Goal: Task Accomplishment & Management: Manage account settings

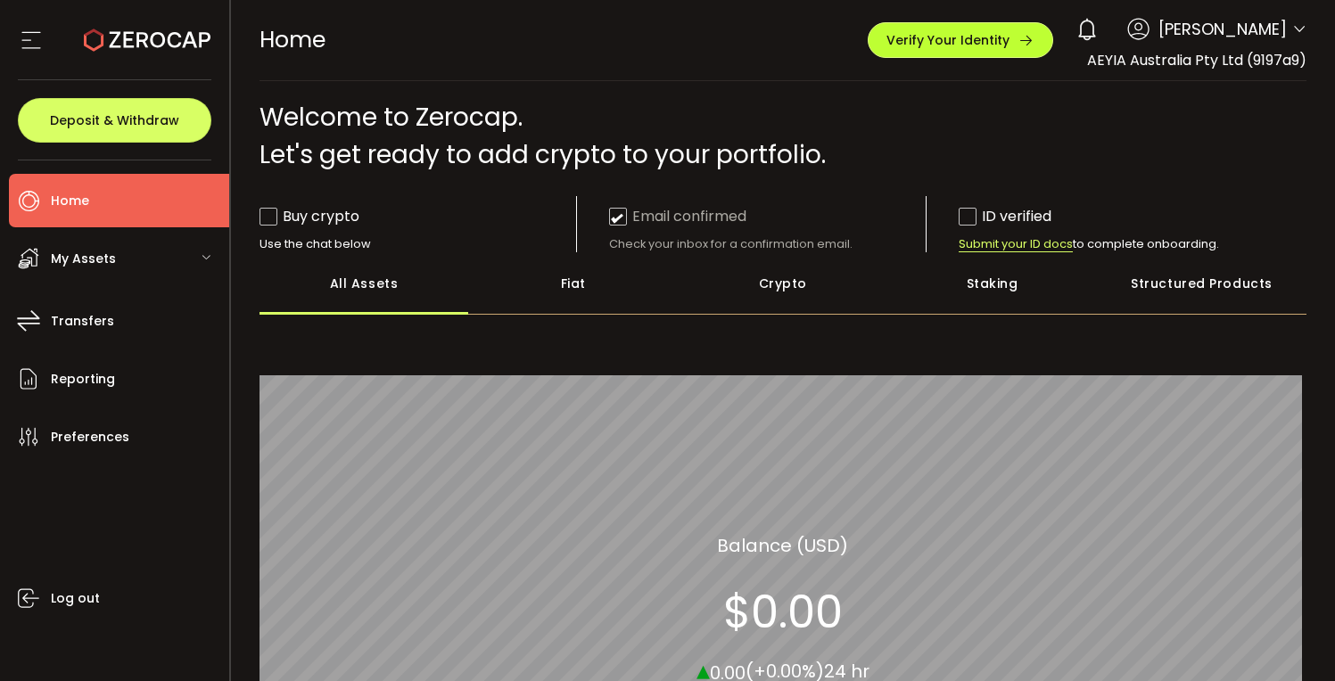
click at [958, 37] on span "Verify Your Identity" at bounding box center [947, 40] width 123 height 12
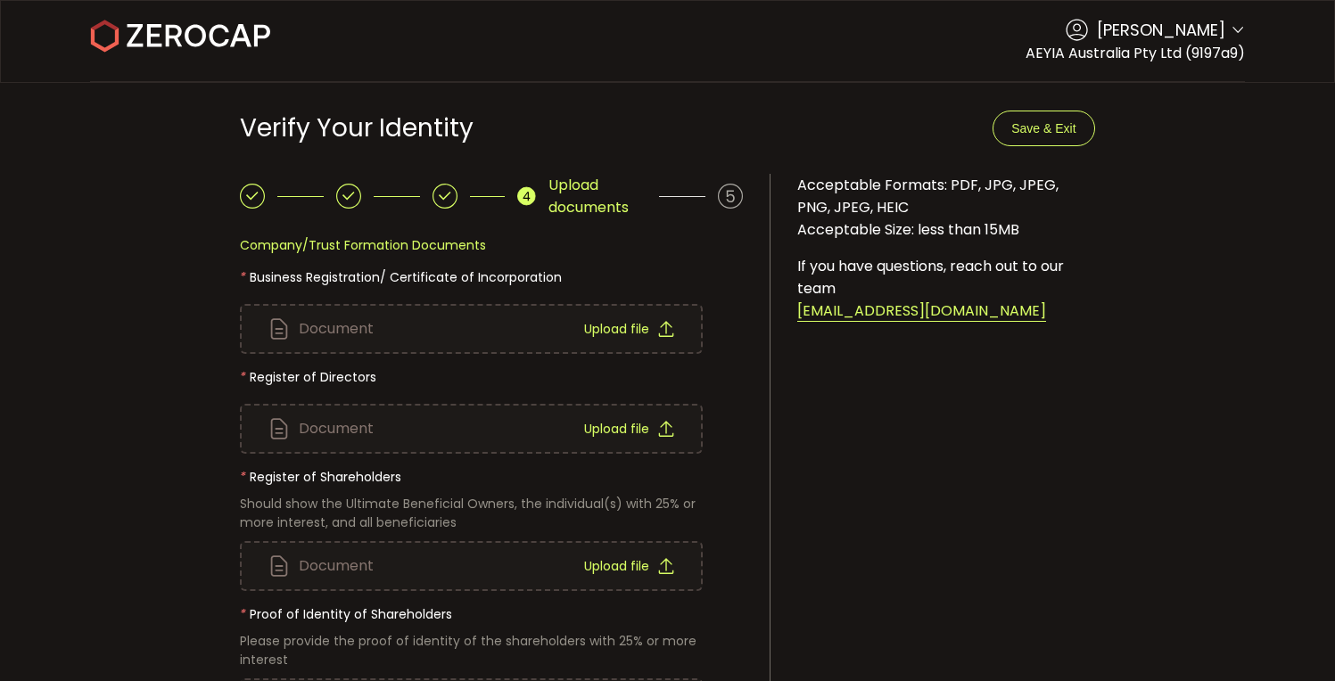
click at [731, 200] on icon at bounding box center [730, 196] width 25 height 25
click at [1203, 37] on span "[PERSON_NAME]" at bounding box center [1161, 30] width 128 height 24
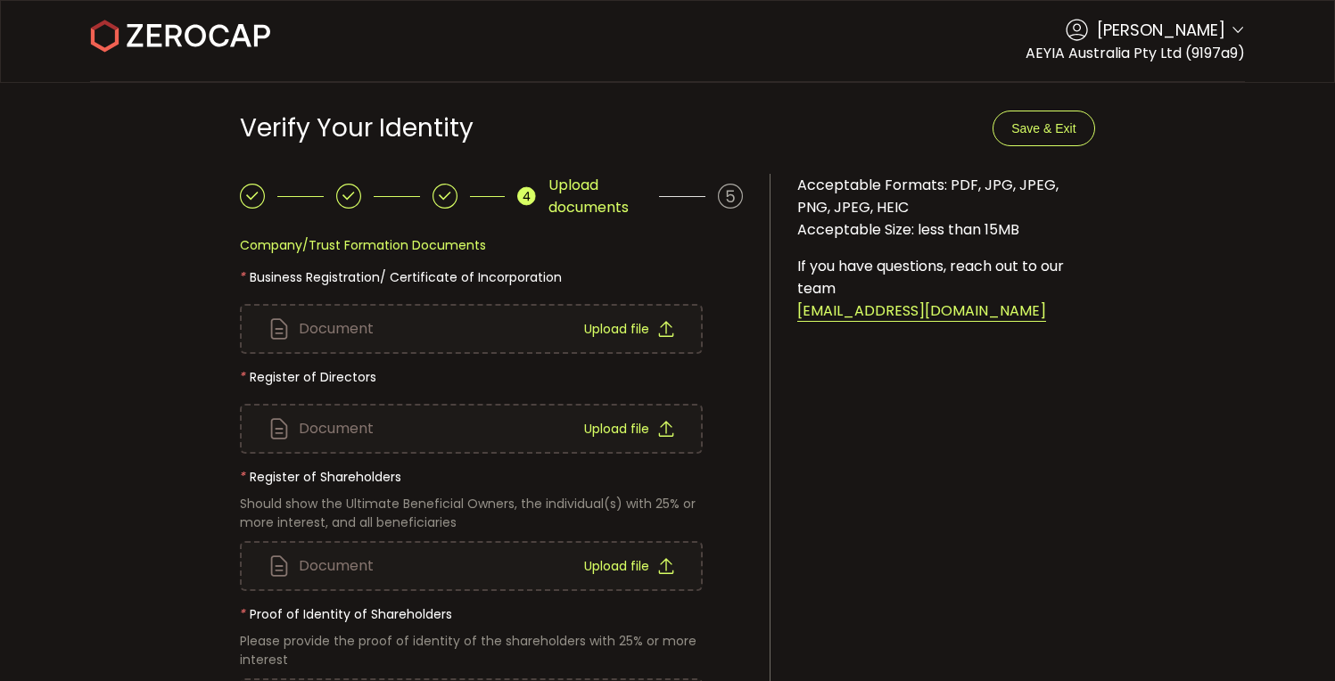
click at [1230, 37] on icon at bounding box center [1237, 30] width 14 height 14
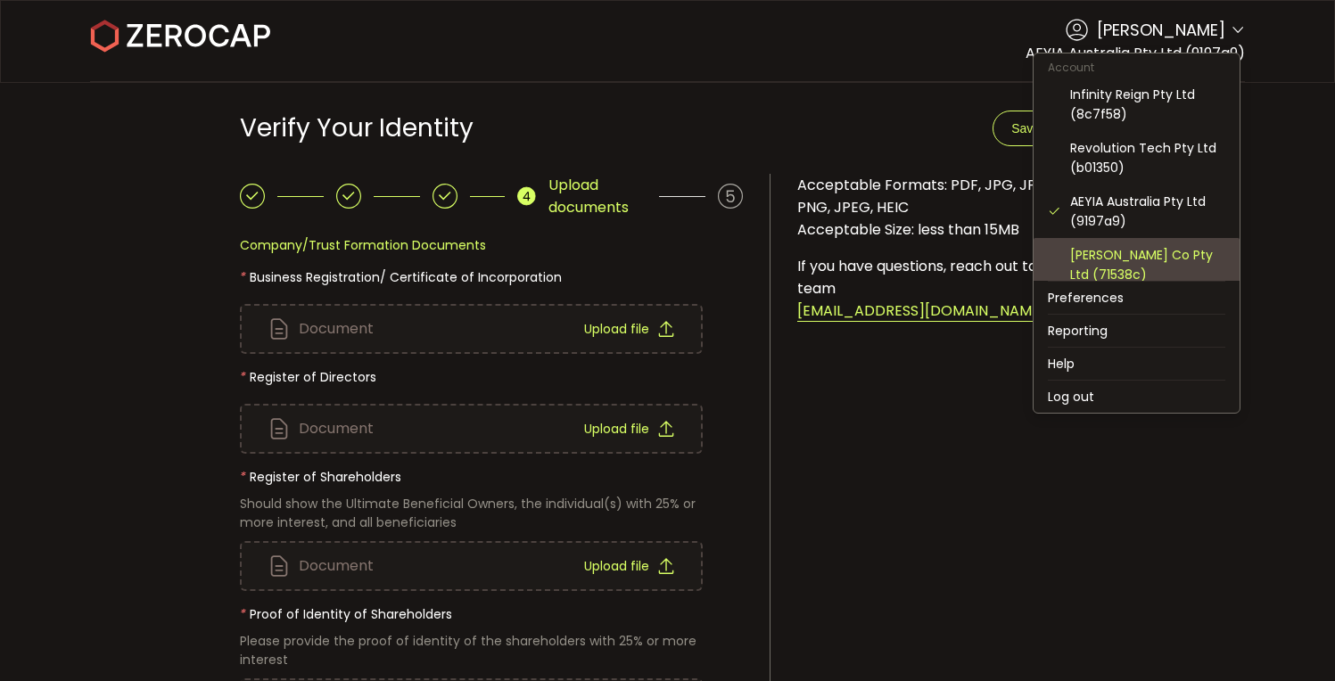
click at [1138, 253] on div "[PERSON_NAME] Co Pty Ltd (71538c)" at bounding box center [1147, 264] width 155 height 39
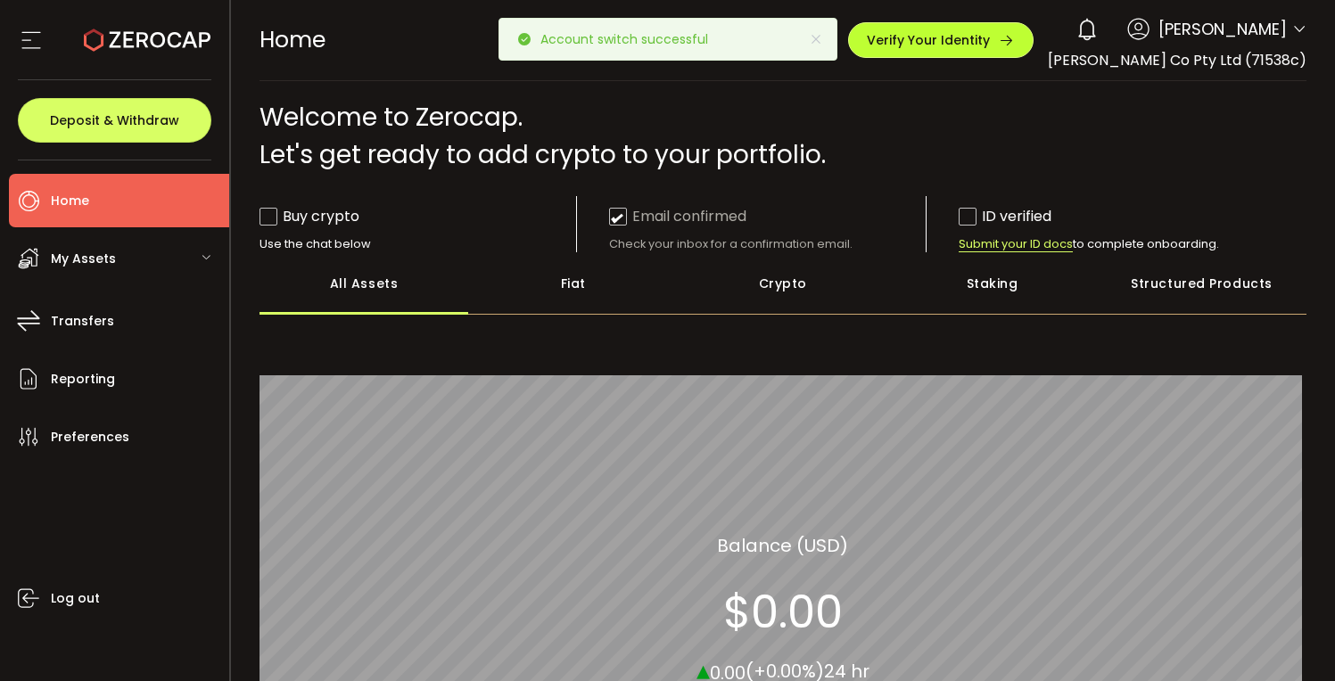
click at [949, 40] on span "Verify Your Identity" at bounding box center [928, 40] width 123 height 12
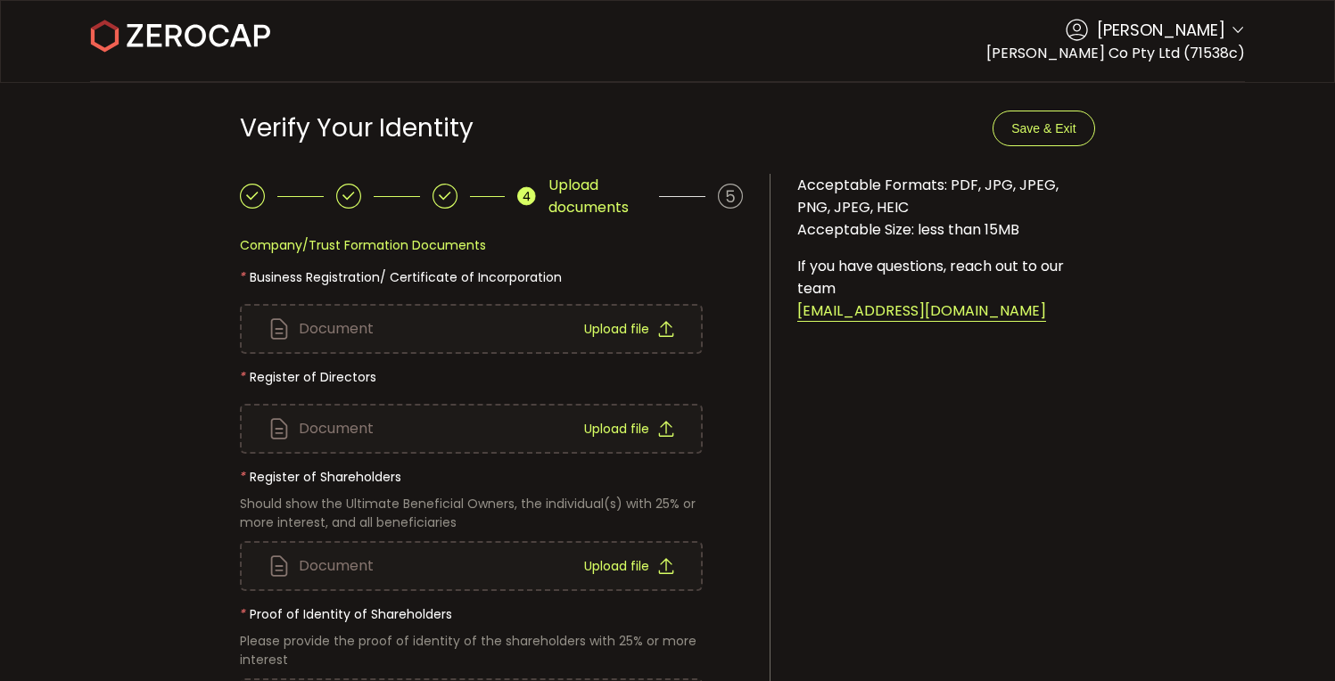
click at [737, 193] on icon at bounding box center [730, 196] width 25 height 25
click at [1230, 29] on icon at bounding box center [1237, 30] width 14 height 14
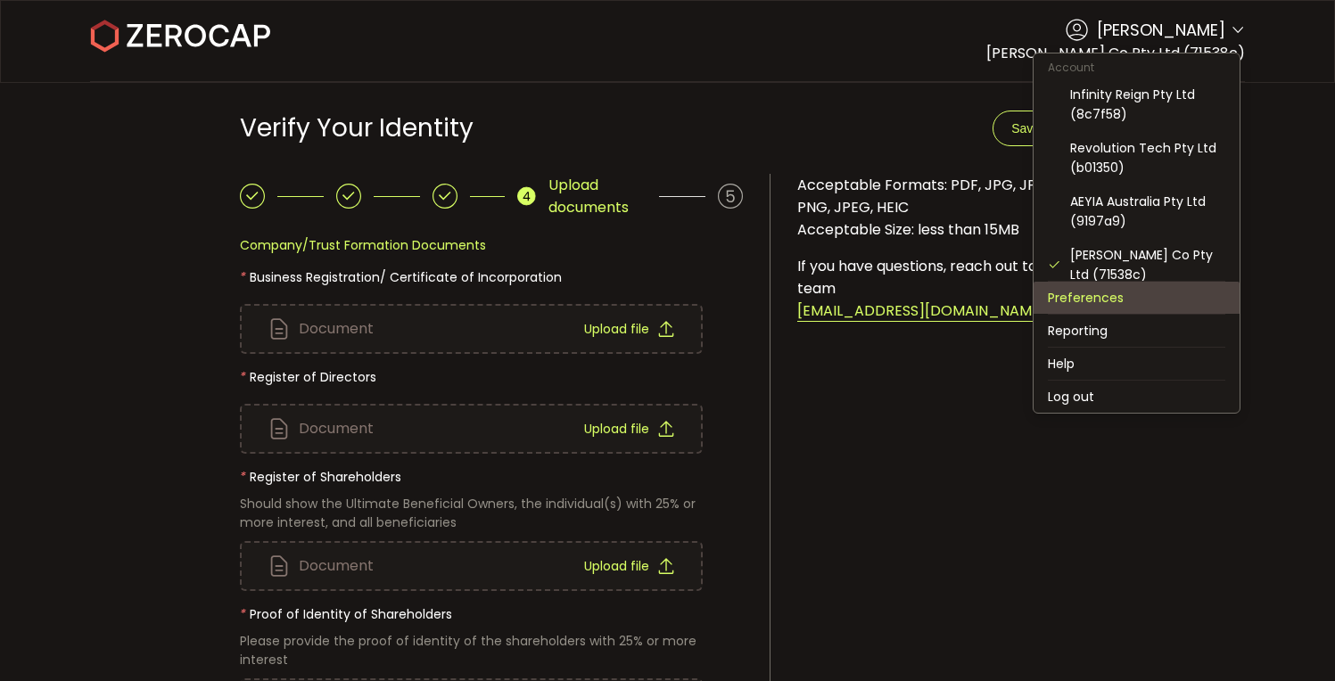
click at [1105, 300] on li "Preferences" at bounding box center [1136, 298] width 206 height 32
